Goal: Task Accomplishment & Management: Manage account settings

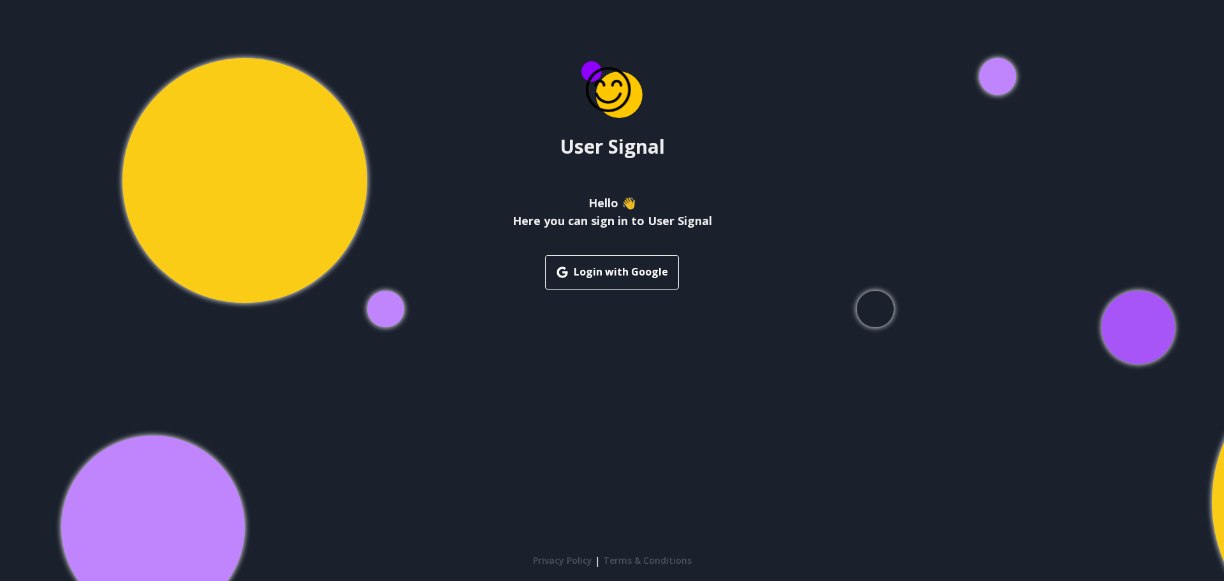
click at [538, 398] on div "User Signal Hello 👋 Here you can sign in to User Signal Login with Google Priva…" at bounding box center [612, 290] width 1224 height 581
click at [597, 272] on button "Login with Google" at bounding box center [612, 272] width 134 height 34
click at [631, 276] on button "Login with Google" at bounding box center [612, 272] width 134 height 34
